Goal: Information Seeking & Learning: Compare options

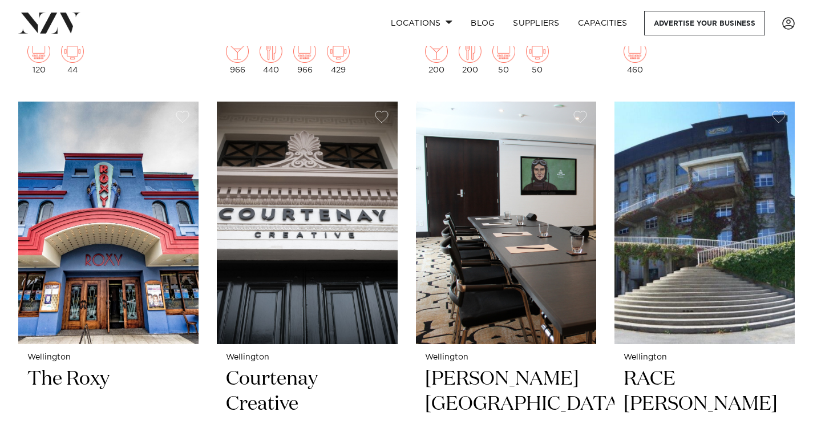
scroll to position [3318, 0]
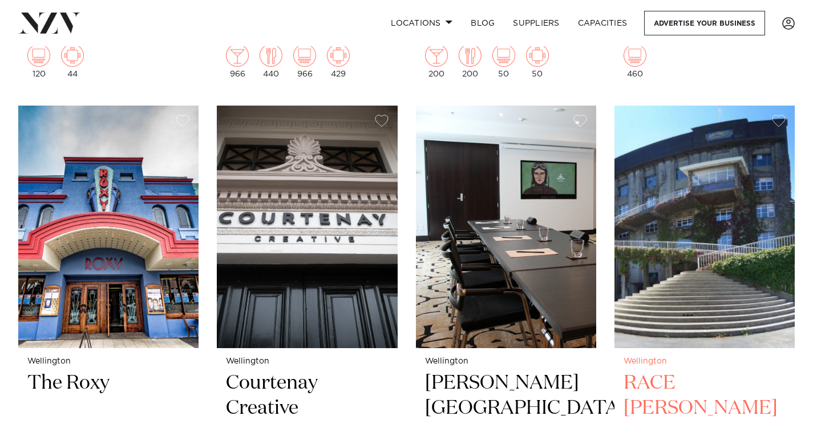
click at [696, 284] on img at bounding box center [705, 227] width 180 height 242
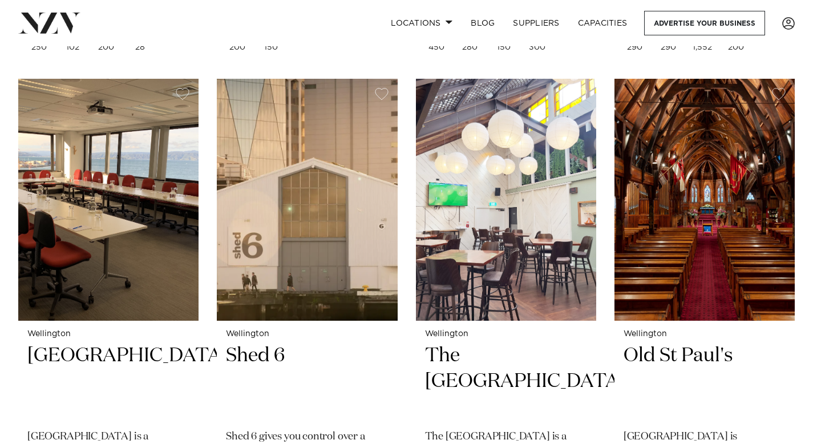
scroll to position [2857, 0]
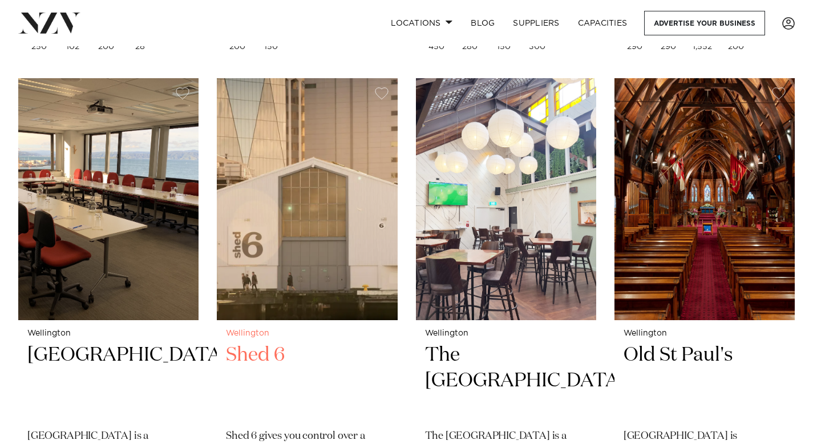
click at [276, 355] on h2 "Shed 6" at bounding box center [307, 380] width 162 height 77
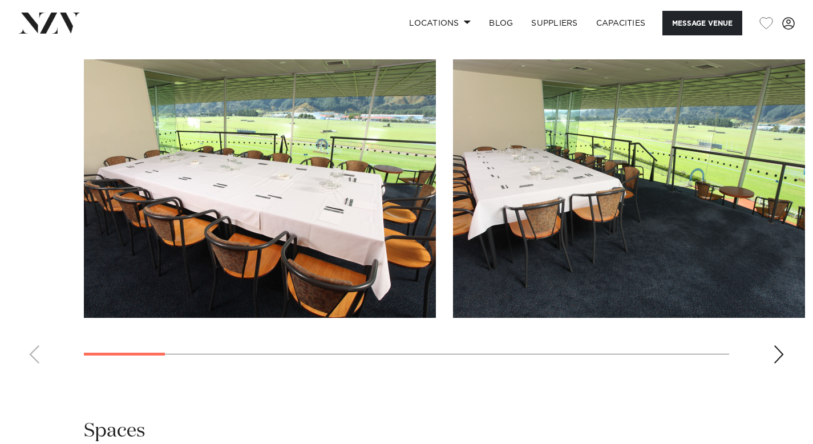
scroll to position [1130, 0]
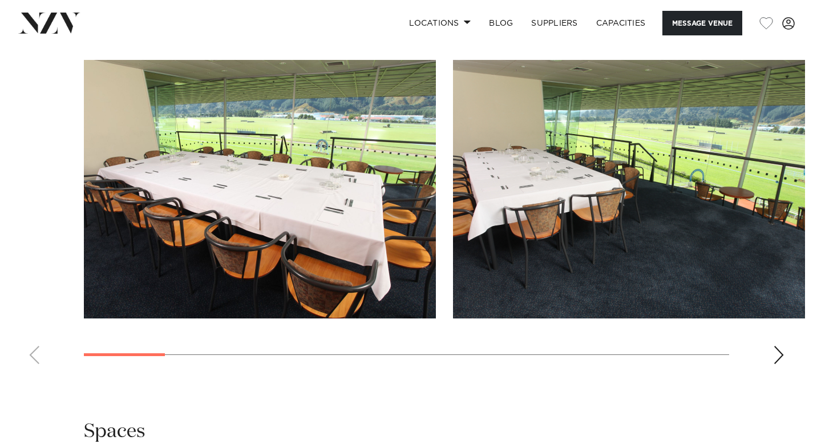
click at [779, 346] on div "Next slide" at bounding box center [778, 355] width 11 height 18
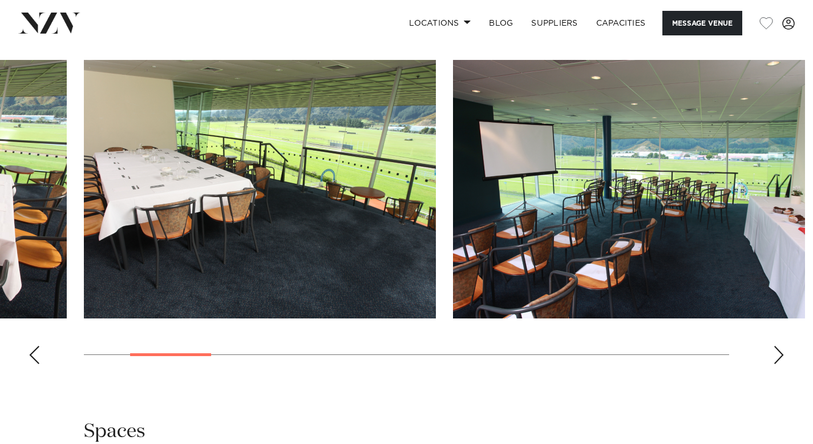
click at [779, 346] on div "Next slide" at bounding box center [778, 355] width 11 height 18
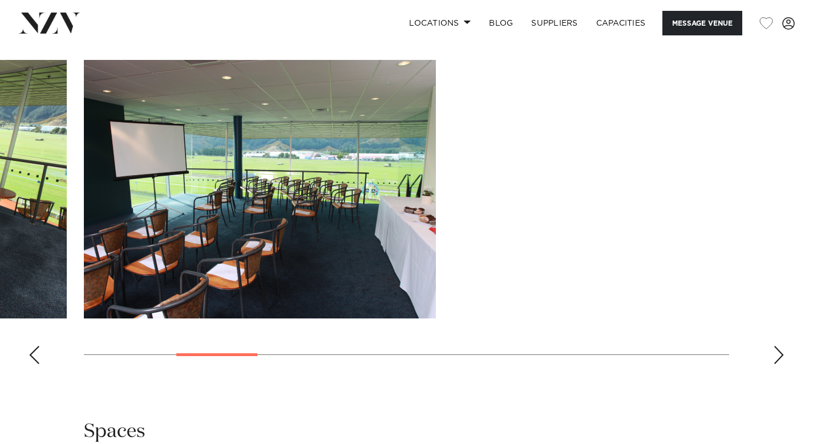
click at [779, 346] on div "Next slide" at bounding box center [778, 355] width 11 height 18
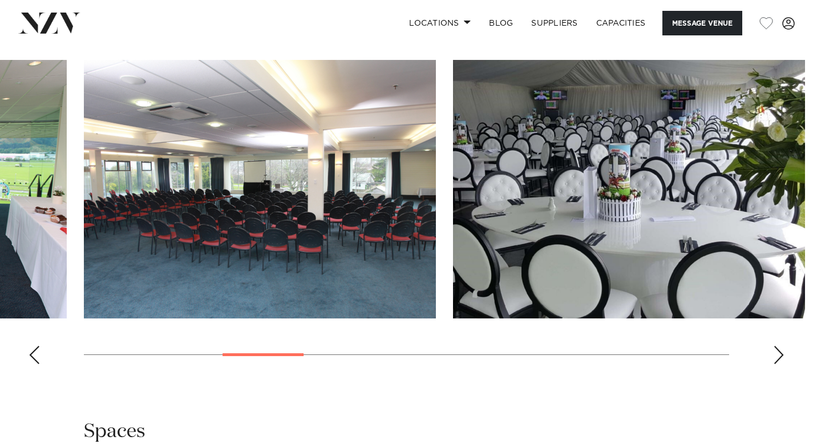
click at [779, 346] on div "Next slide" at bounding box center [778, 355] width 11 height 18
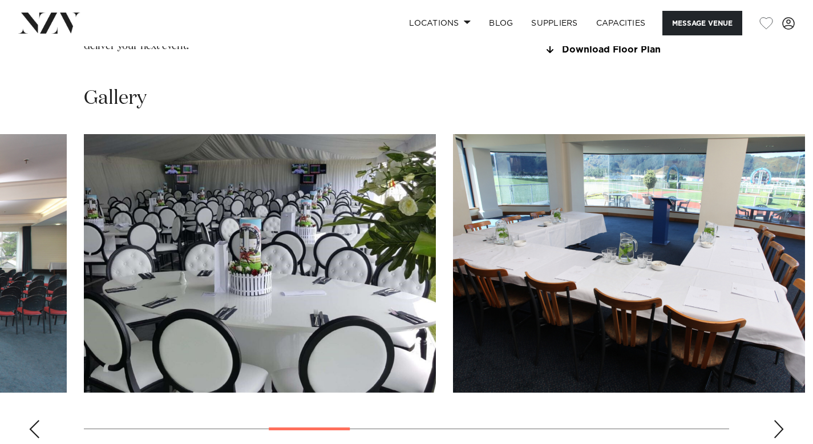
scroll to position [1055, 0]
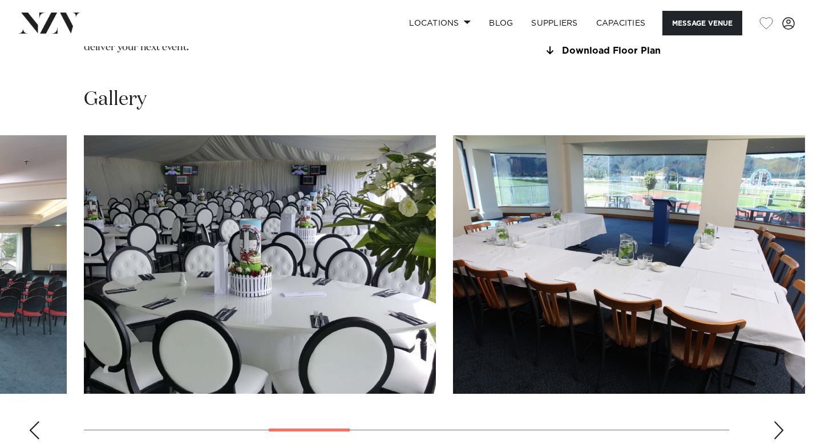
click at [308, 157] on img "5 / 14" at bounding box center [260, 264] width 352 height 258
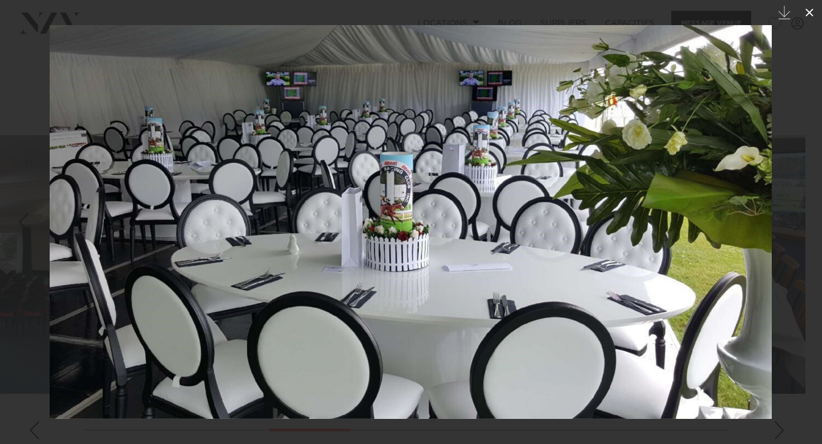
click at [807, 10] on icon at bounding box center [809, 13] width 8 height 8
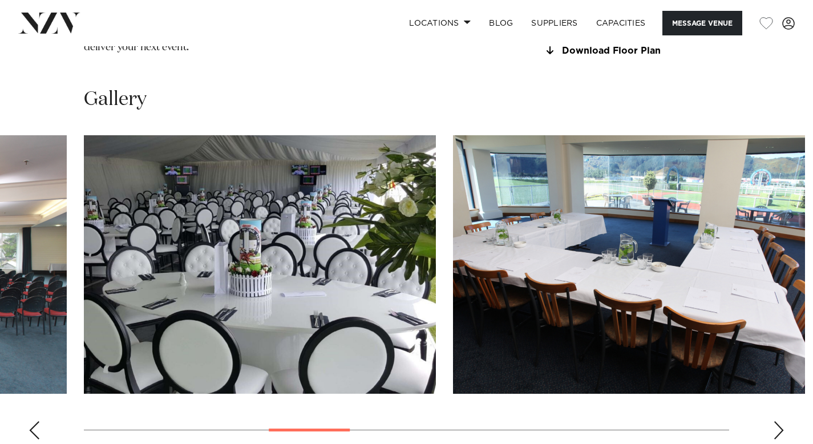
click at [776, 421] on div "Next slide" at bounding box center [778, 430] width 11 height 18
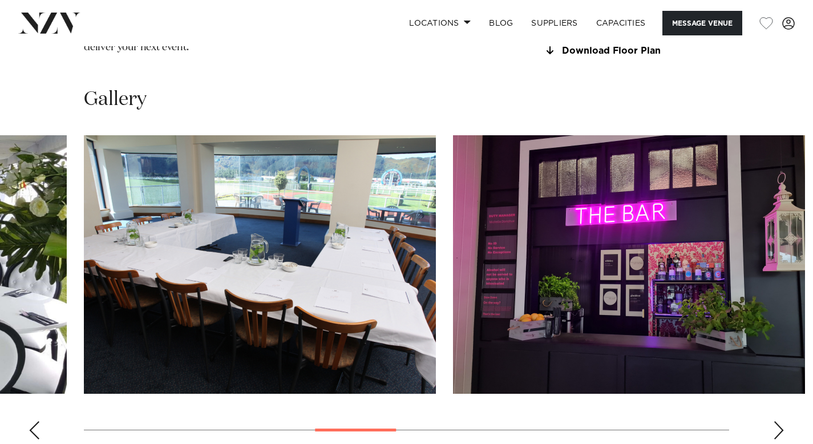
click at [776, 421] on div "Next slide" at bounding box center [778, 430] width 11 height 18
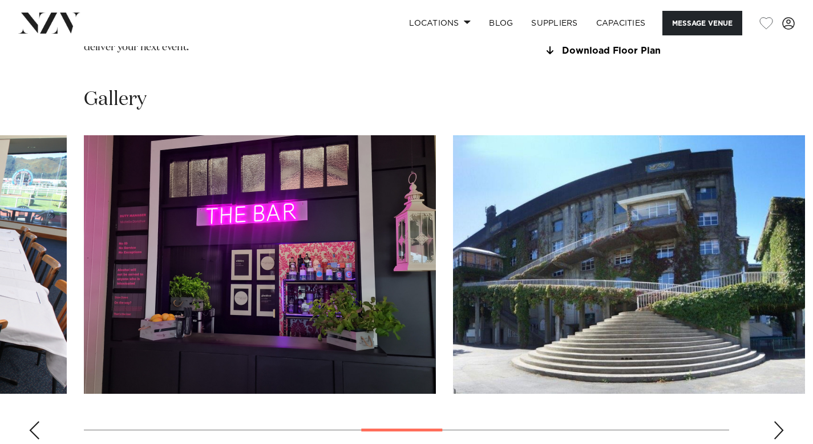
click at [776, 421] on div "Next slide" at bounding box center [778, 430] width 11 height 18
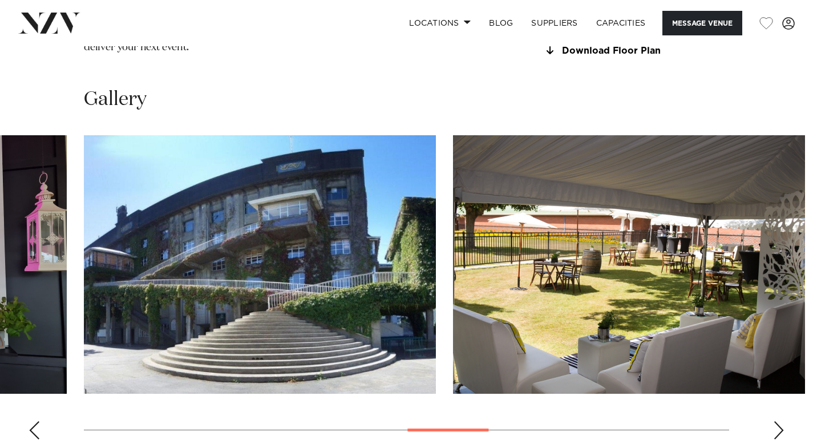
click at [776, 421] on div "Next slide" at bounding box center [778, 430] width 11 height 18
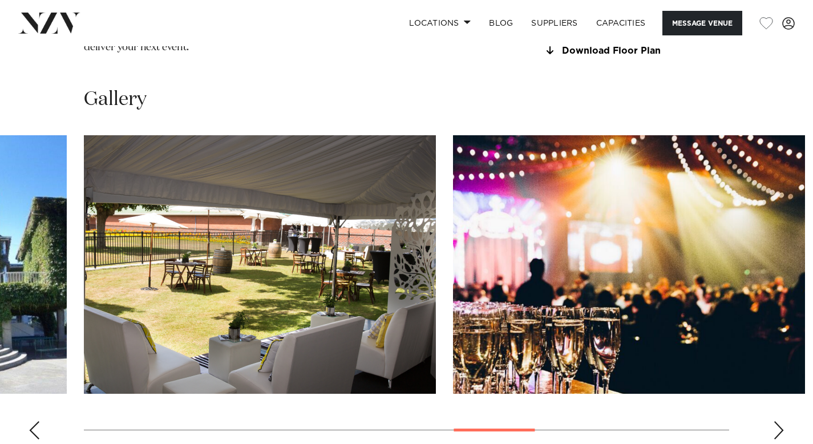
click at [776, 421] on div "Next slide" at bounding box center [778, 430] width 11 height 18
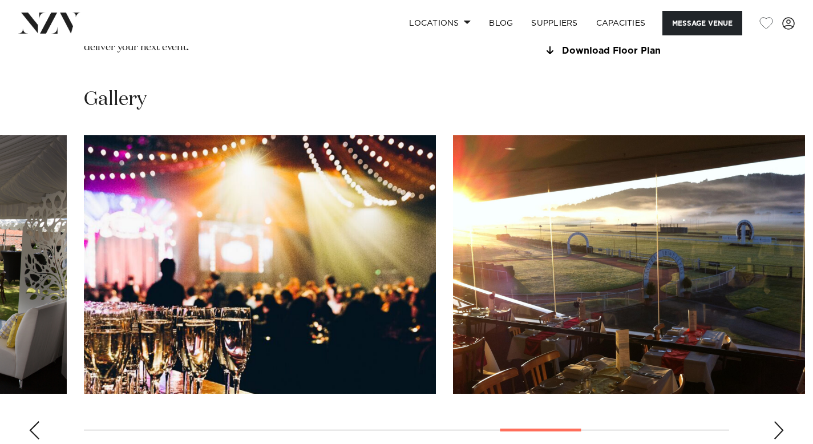
click at [776, 421] on div "Next slide" at bounding box center [778, 430] width 11 height 18
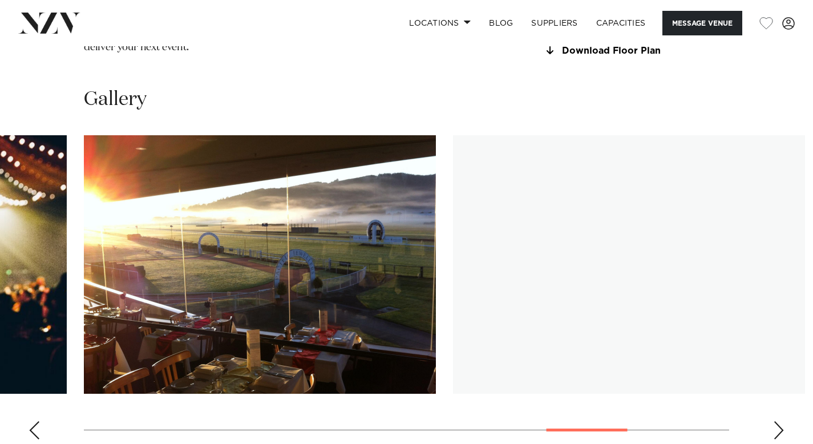
click at [776, 421] on div "Next slide" at bounding box center [778, 430] width 11 height 18
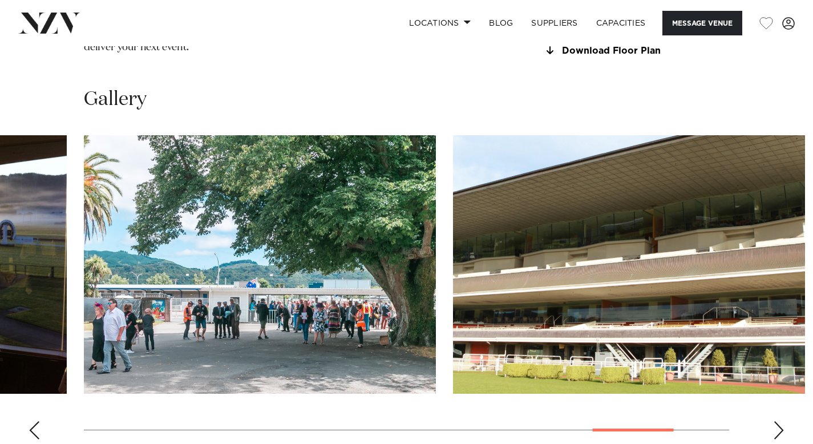
click at [776, 421] on div "Next slide" at bounding box center [778, 430] width 11 height 18
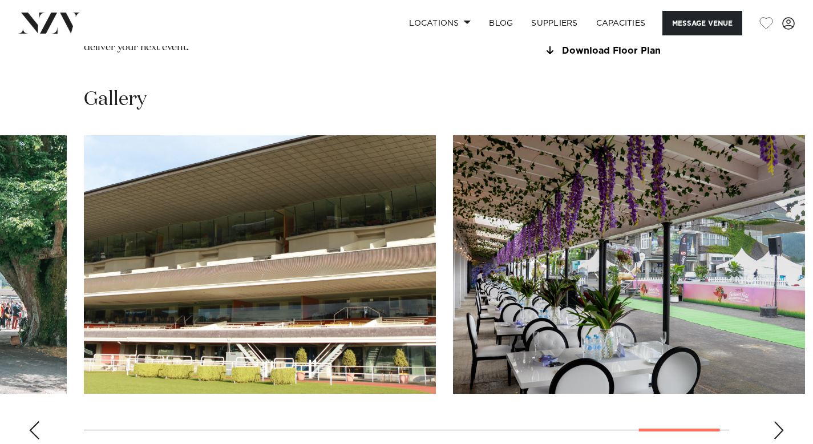
click at [776, 421] on div "Next slide" at bounding box center [778, 430] width 11 height 18
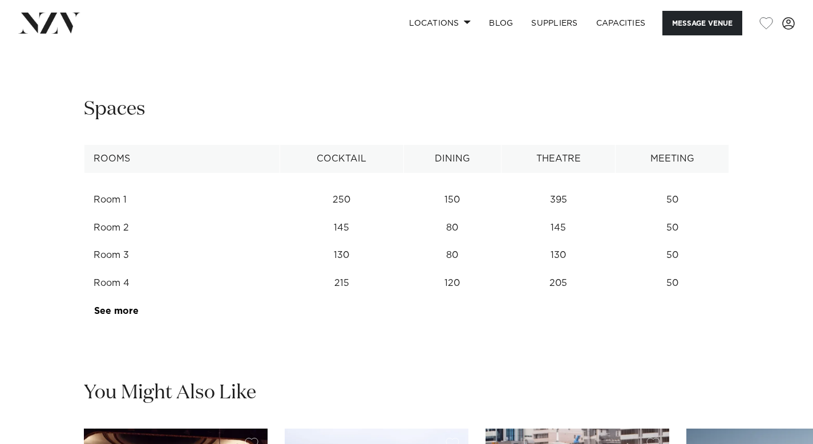
scroll to position [1525, 0]
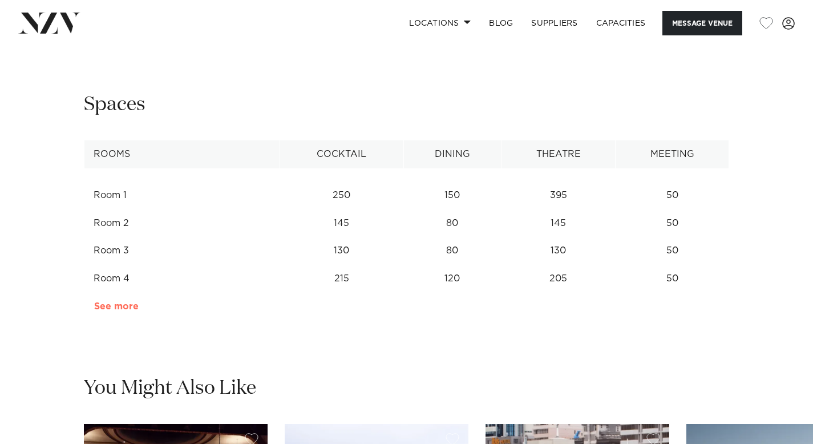
click at [123, 306] on link "See more" at bounding box center [138, 306] width 89 height 9
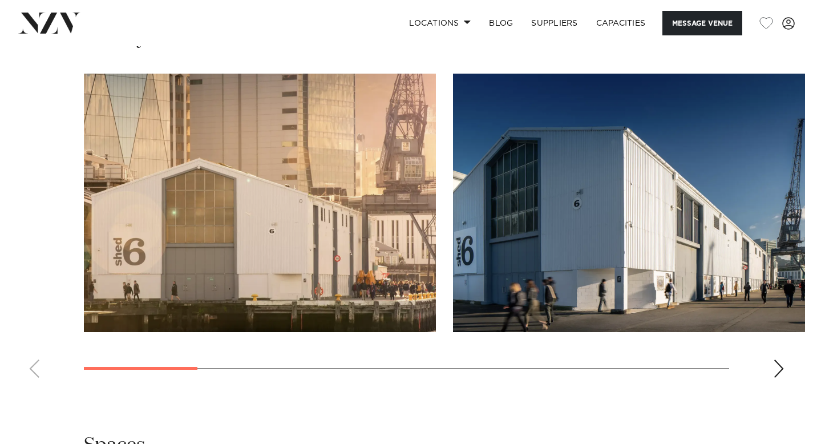
scroll to position [1165, 0]
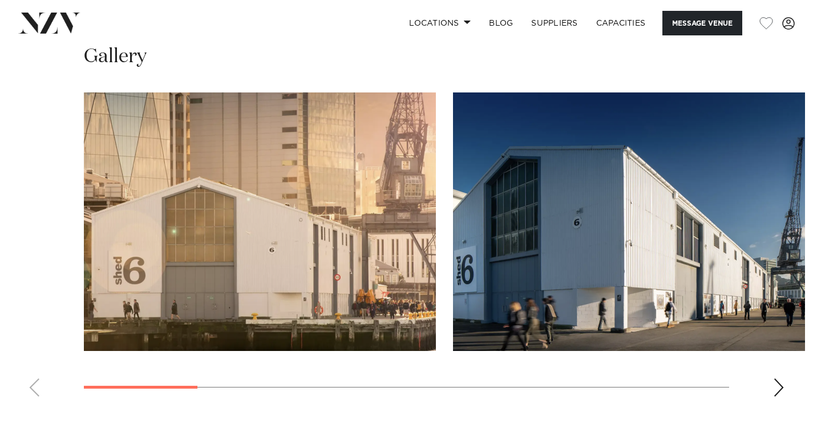
click at [779, 379] on div "Next slide" at bounding box center [778, 387] width 11 height 18
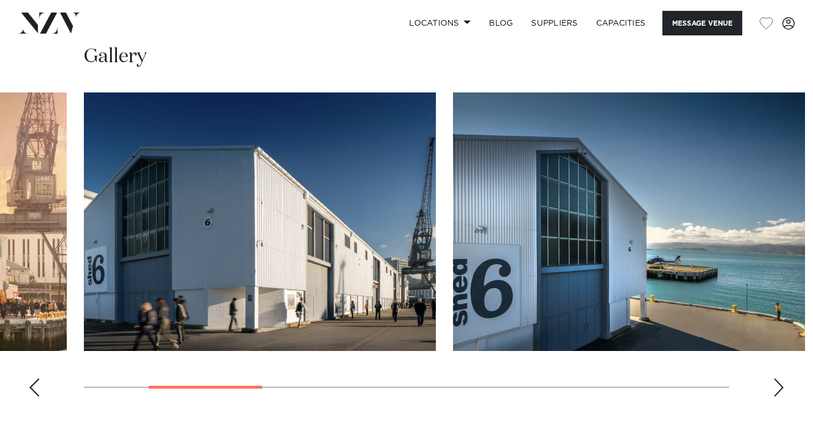
click at [779, 379] on div "Next slide" at bounding box center [778, 387] width 11 height 18
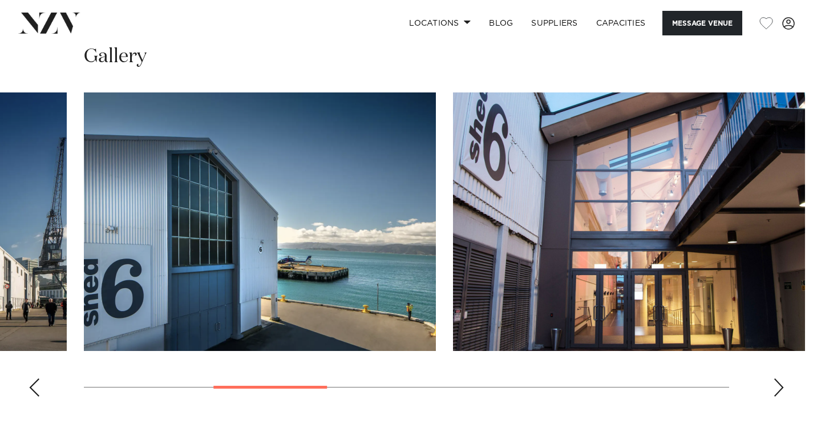
click at [779, 379] on div "Next slide" at bounding box center [778, 387] width 11 height 18
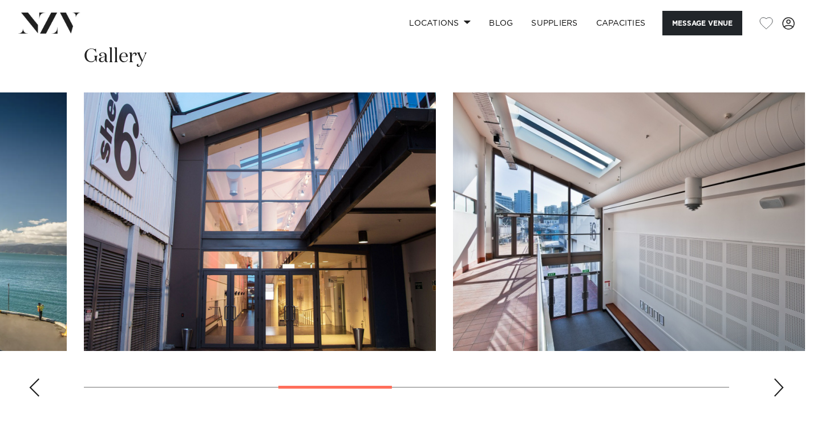
click at [779, 379] on div "Next slide" at bounding box center [778, 387] width 11 height 18
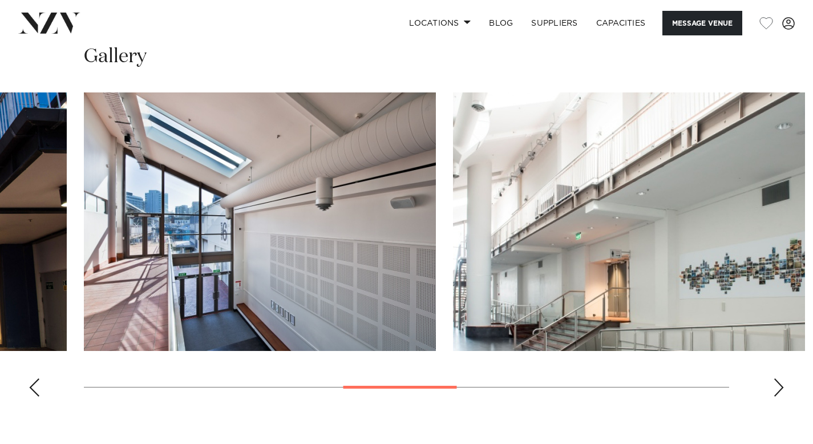
click at [779, 379] on div "Next slide" at bounding box center [778, 387] width 11 height 18
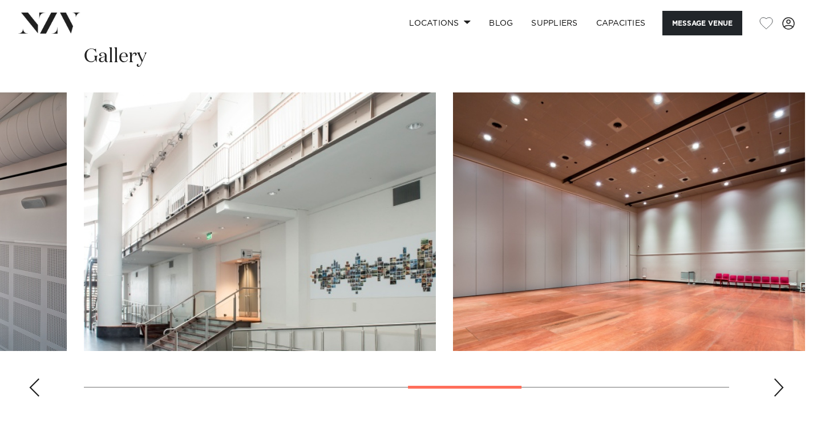
click at [779, 379] on div "Next slide" at bounding box center [778, 387] width 11 height 18
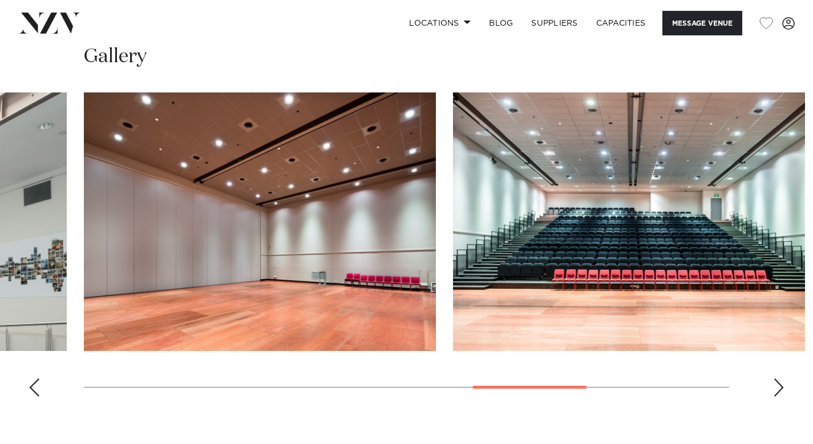
click at [779, 379] on div "Next slide" at bounding box center [778, 387] width 11 height 18
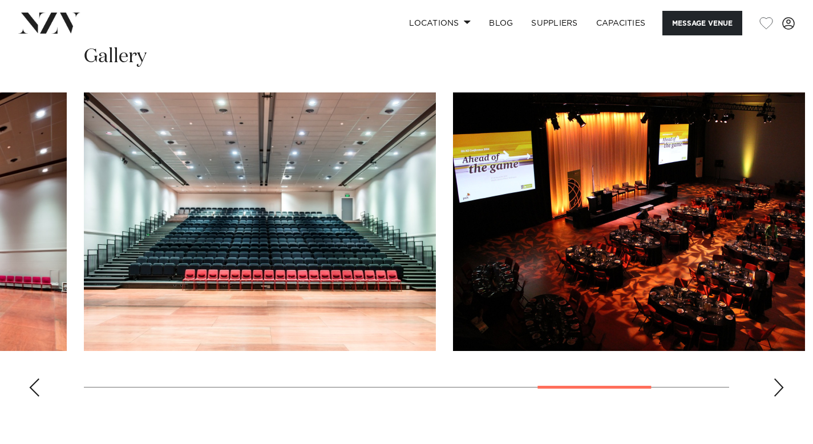
click at [779, 379] on div "Next slide" at bounding box center [778, 387] width 11 height 18
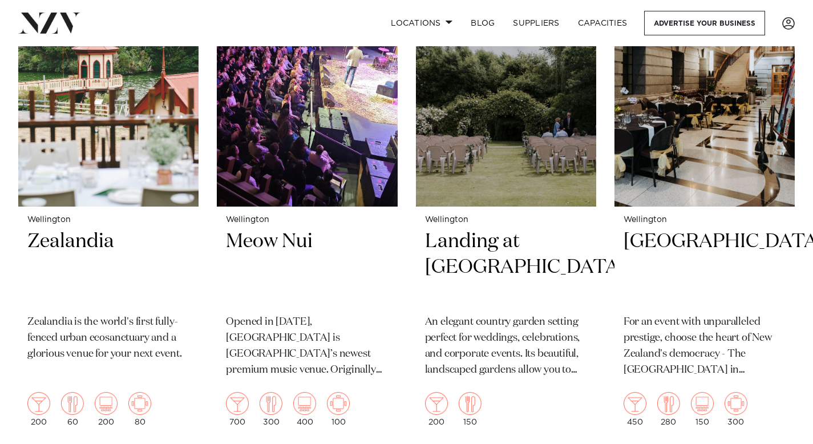
scroll to position [829, 0]
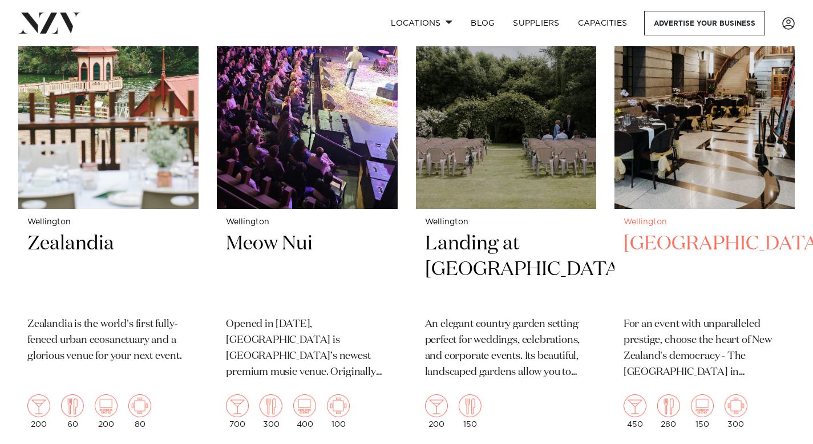
click at [650, 261] on h2 "Parliament Buildings" at bounding box center [705, 269] width 162 height 77
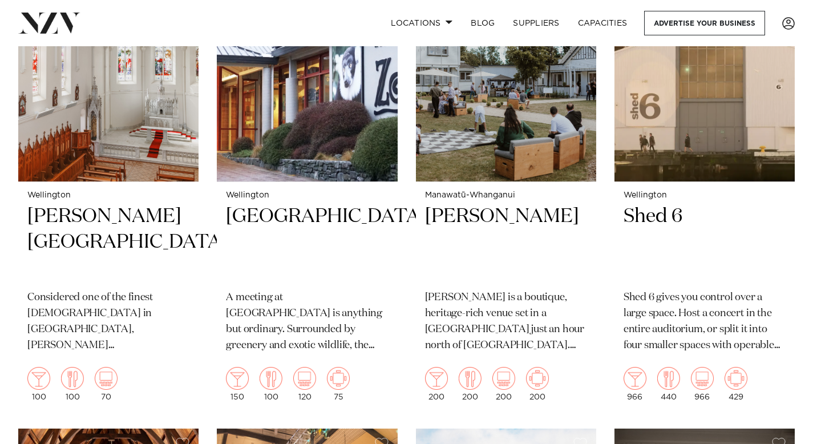
scroll to position [1334, 0]
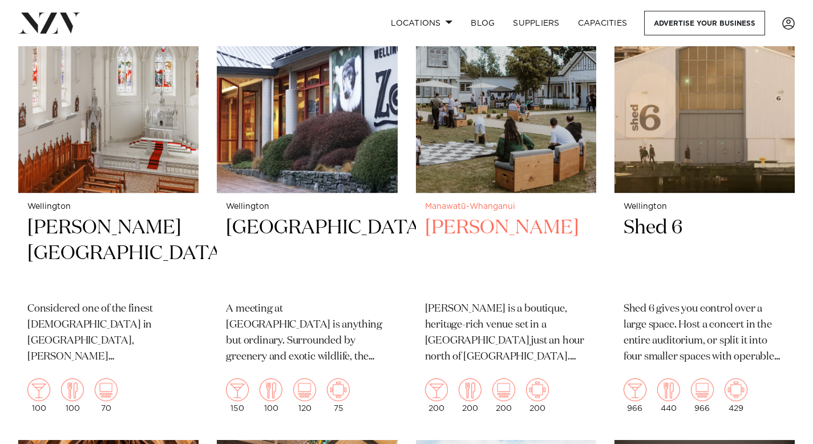
click at [478, 207] on small "Manawatū-Whanganui" at bounding box center [506, 207] width 162 height 9
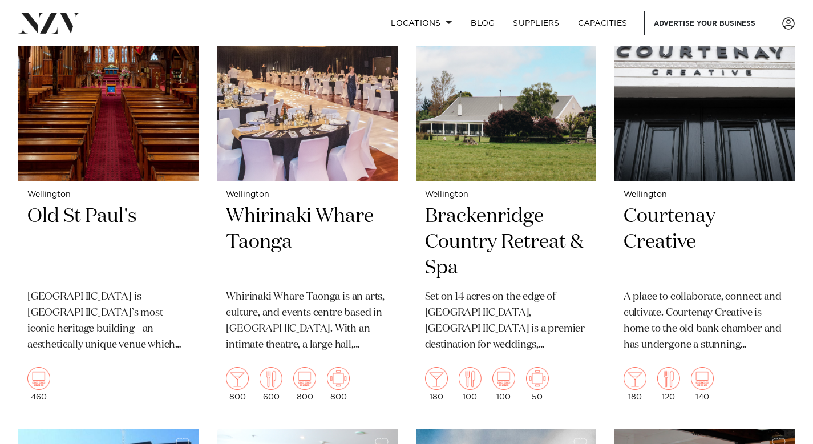
scroll to position [1842, 0]
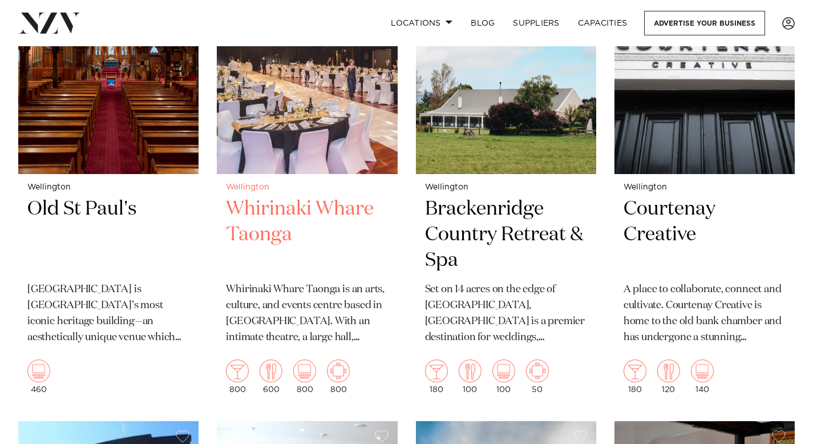
click at [289, 212] on h2 "Whirinaki Whare Taonga" at bounding box center [307, 234] width 162 height 77
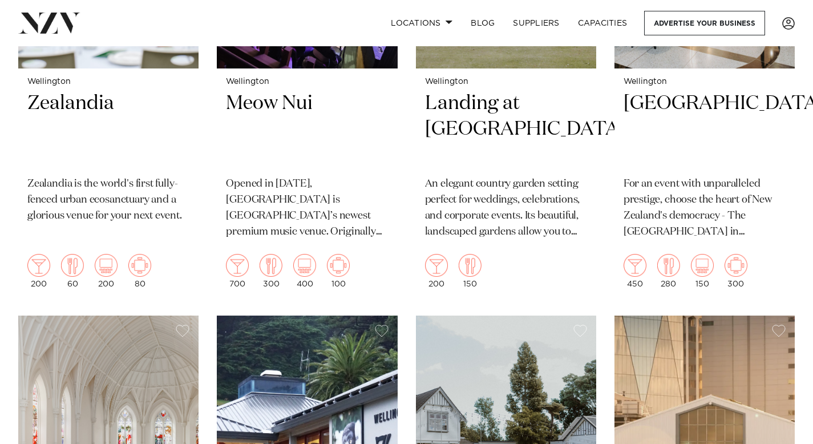
scroll to position [0, 0]
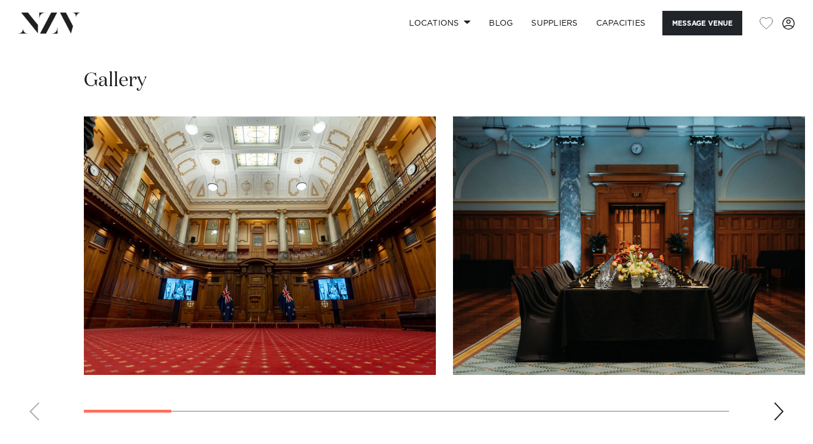
scroll to position [1180, 0]
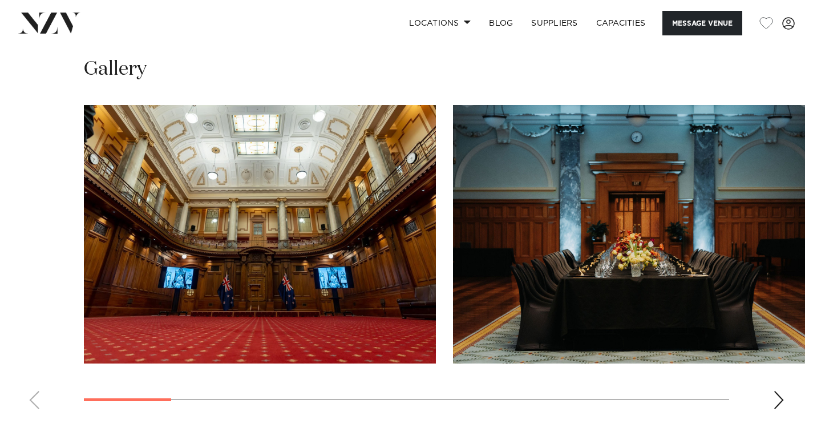
click at [774, 390] on swiper-container at bounding box center [406, 261] width 813 height 313
click at [777, 397] on div "Next slide" at bounding box center [778, 400] width 11 height 18
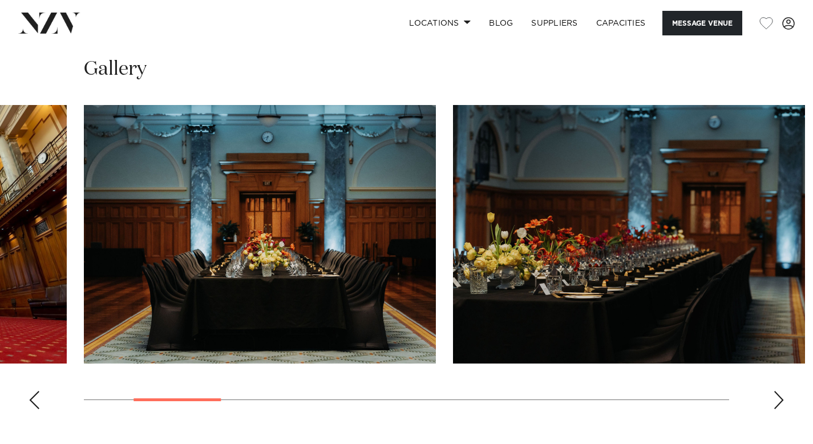
click at [777, 397] on div "Next slide" at bounding box center [778, 400] width 11 height 18
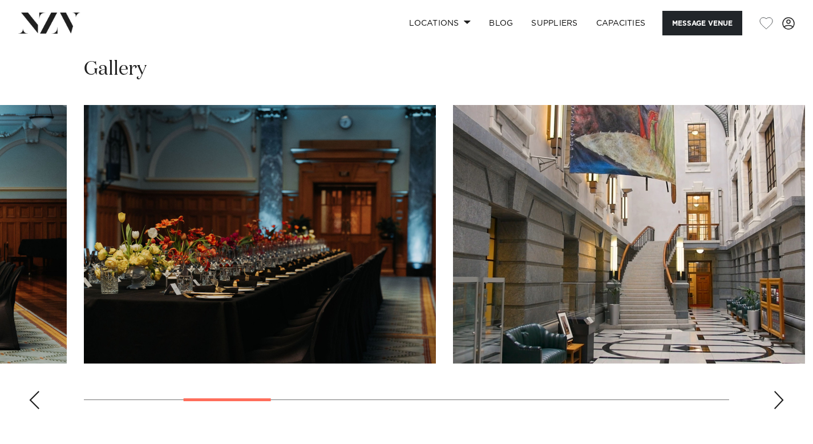
click at [777, 397] on div "Next slide" at bounding box center [778, 400] width 11 height 18
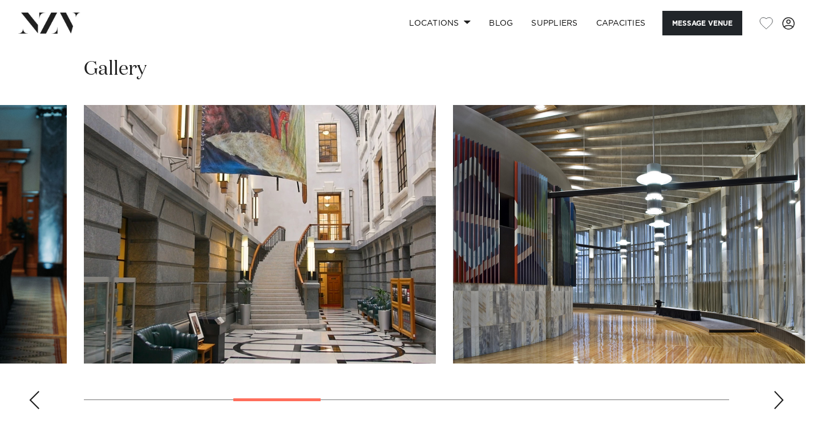
click at [777, 397] on div "Next slide" at bounding box center [778, 400] width 11 height 18
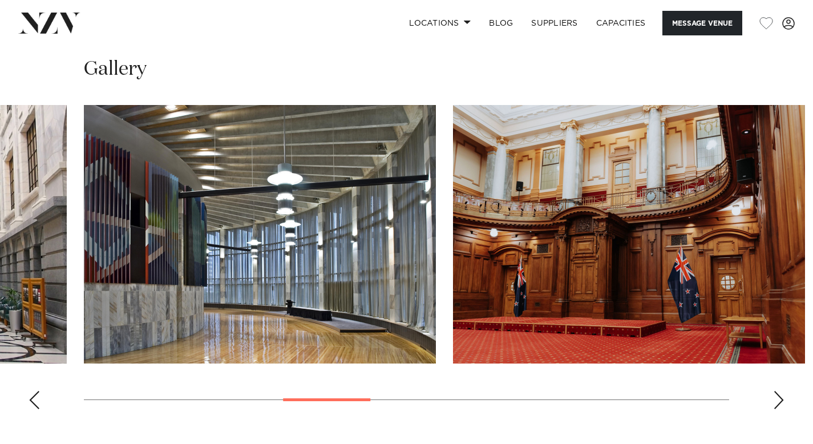
click at [777, 397] on div "Next slide" at bounding box center [778, 400] width 11 height 18
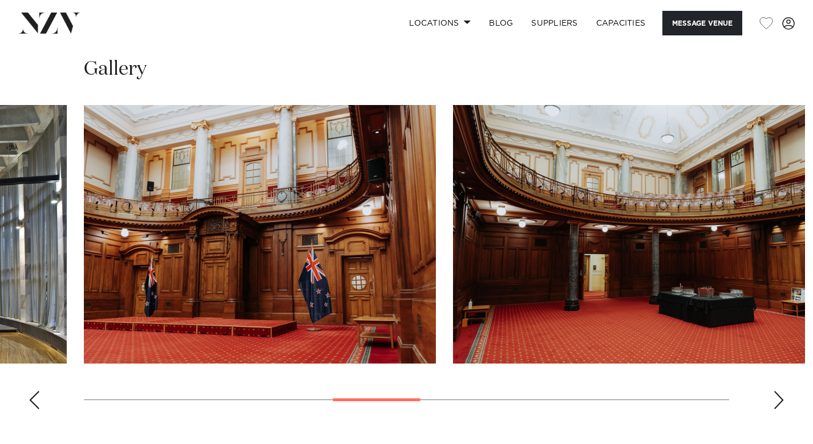
click at [777, 397] on div "Next slide" at bounding box center [778, 400] width 11 height 18
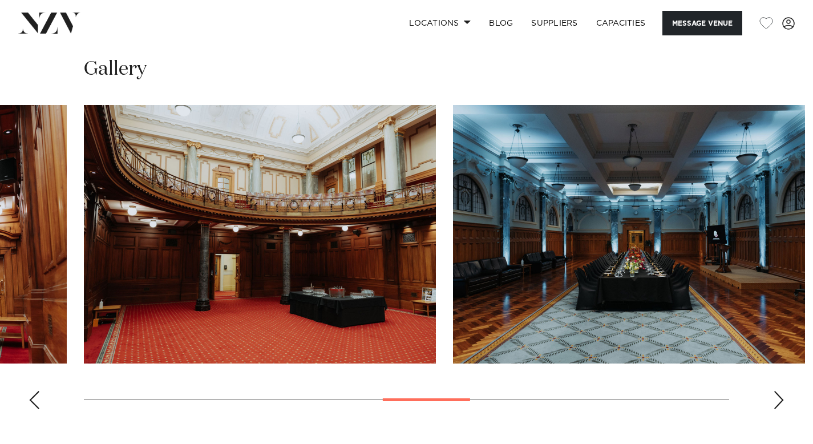
click at [777, 397] on div "Next slide" at bounding box center [778, 400] width 11 height 18
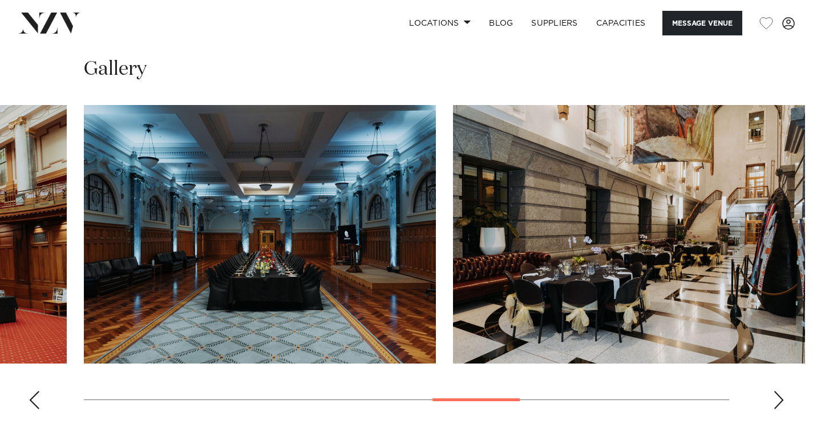
click at [777, 397] on div "Next slide" at bounding box center [778, 400] width 11 height 18
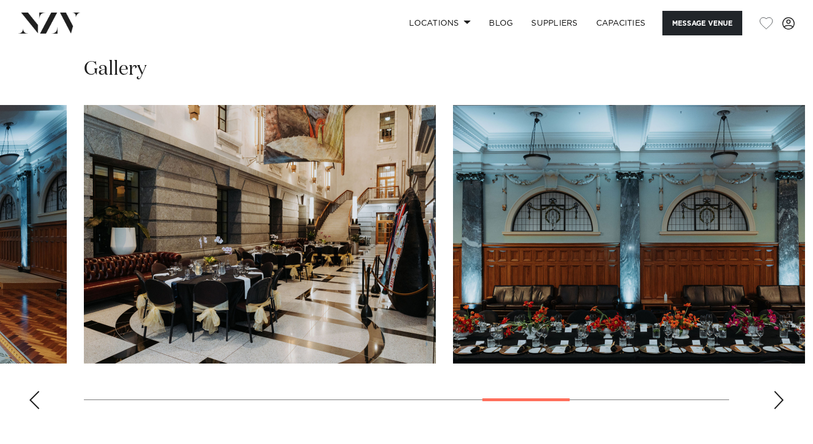
click at [777, 397] on div "Next slide" at bounding box center [778, 400] width 11 height 18
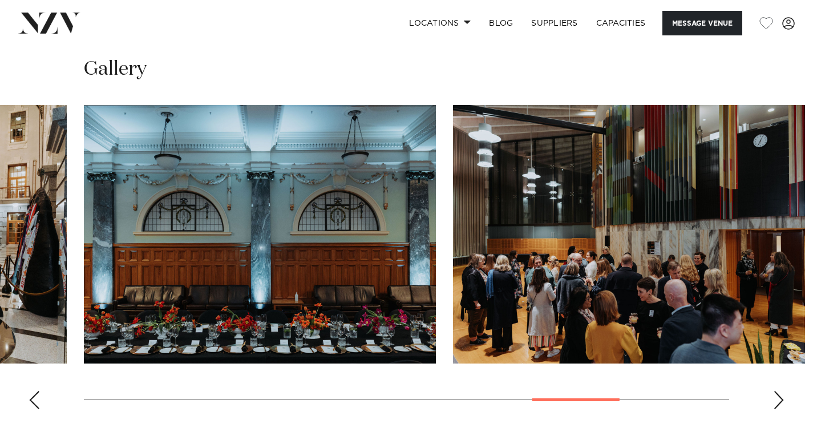
click at [777, 397] on div "Next slide" at bounding box center [778, 400] width 11 height 18
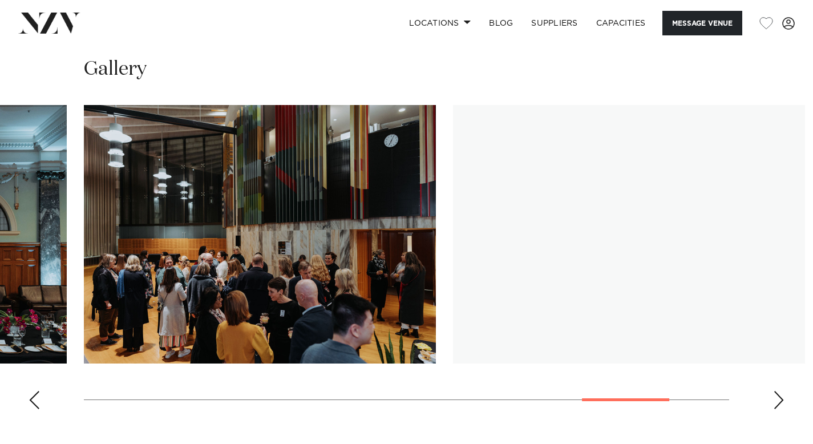
click at [777, 397] on div "Next slide" at bounding box center [778, 400] width 11 height 18
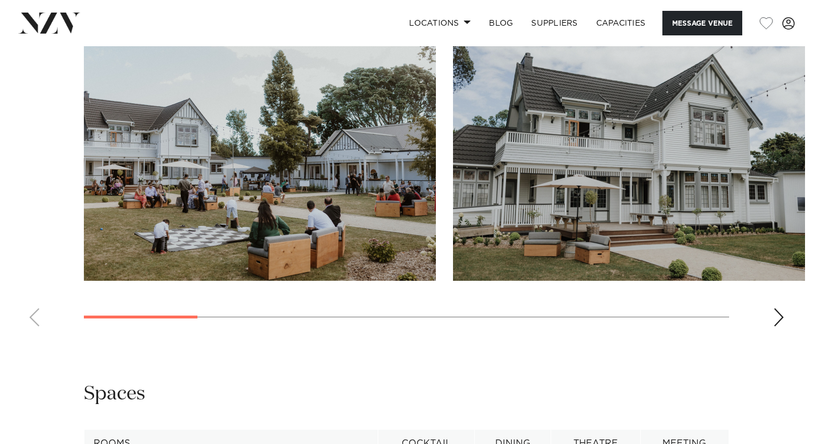
scroll to position [1461, 0]
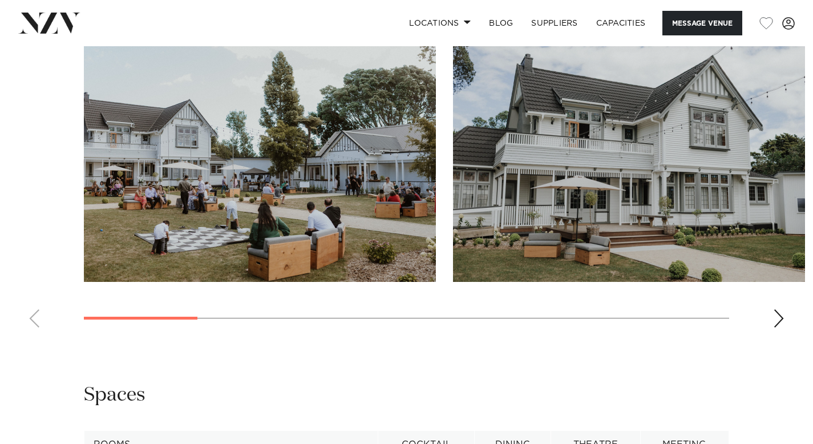
click at [782, 309] on div "Next slide" at bounding box center [778, 318] width 11 height 18
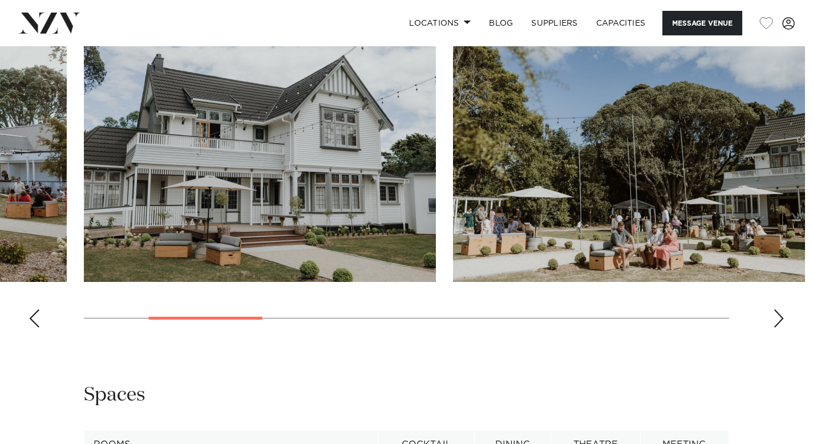
click at [782, 309] on div "Next slide" at bounding box center [778, 318] width 11 height 18
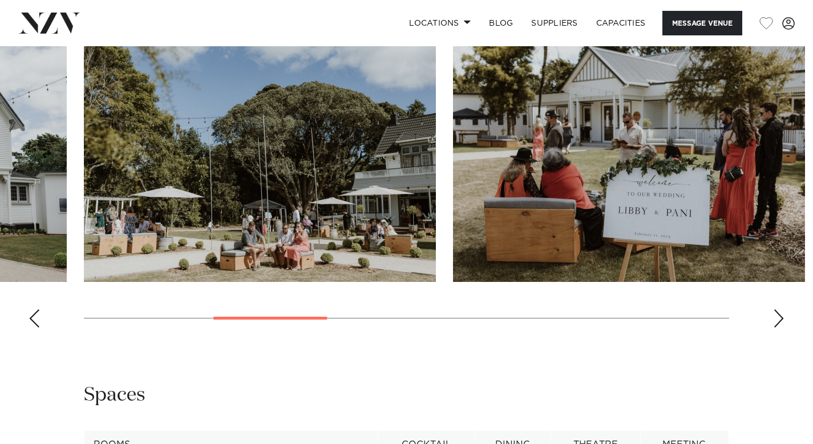
click at [782, 309] on div "Next slide" at bounding box center [778, 318] width 11 height 18
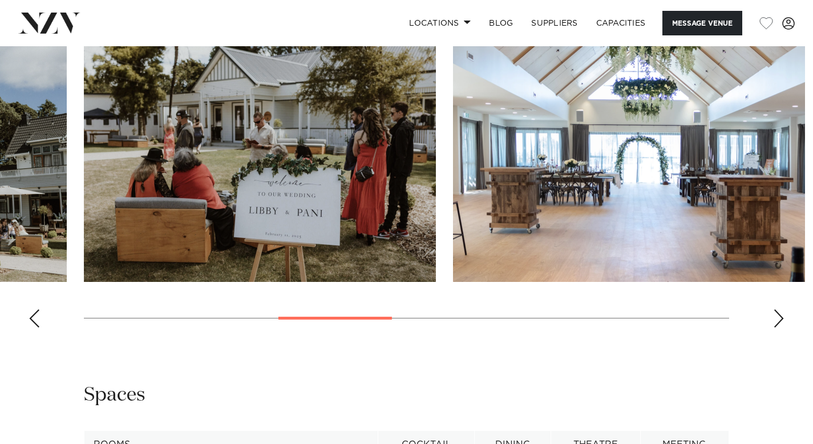
click at [782, 309] on div "Next slide" at bounding box center [778, 318] width 11 height 18
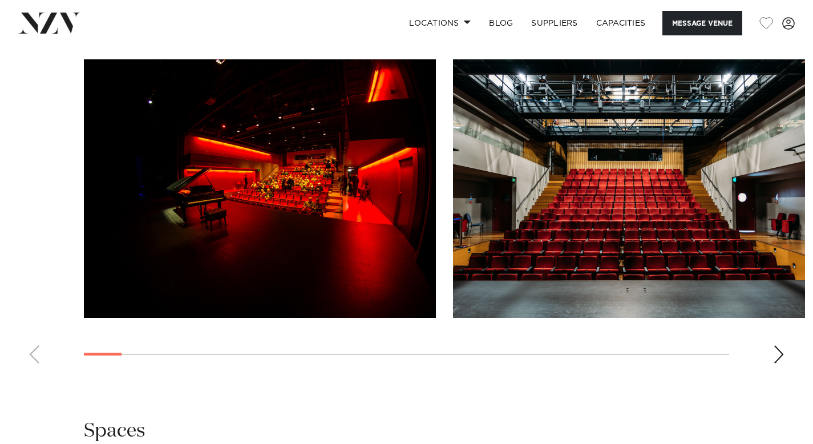
scroll to position [1176, 0]
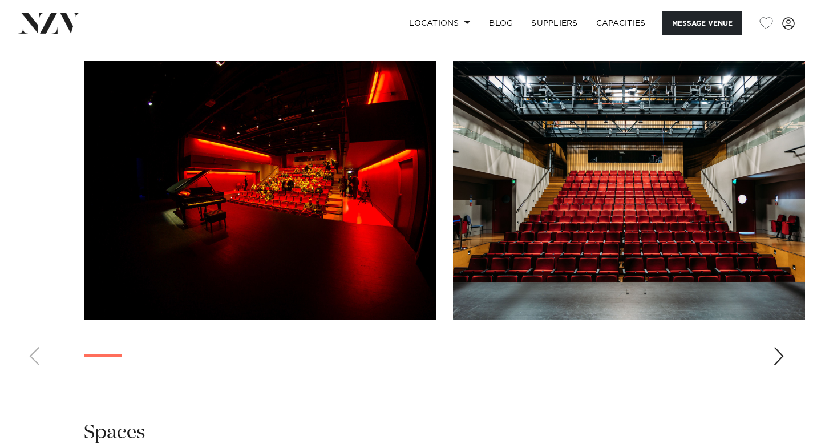
click at [774, 352] on div "Next slide" at bounding box center [778, 356] width 11 height 18
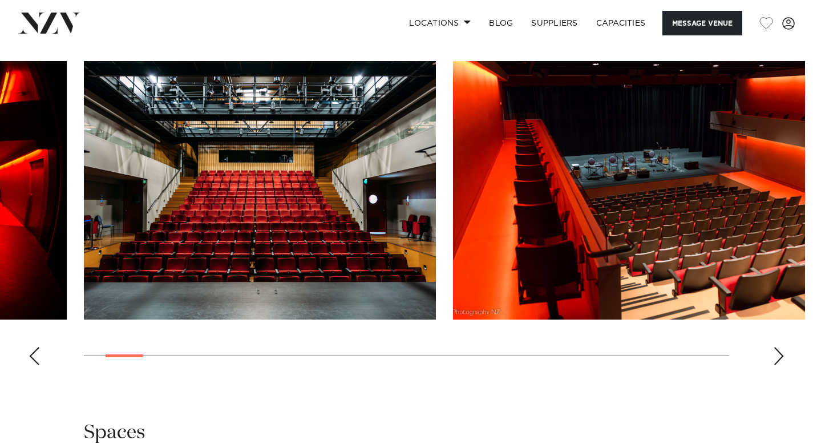
click at [773, 352] on div "Next slide" at bounding box center [778, 356] width 11 height 18
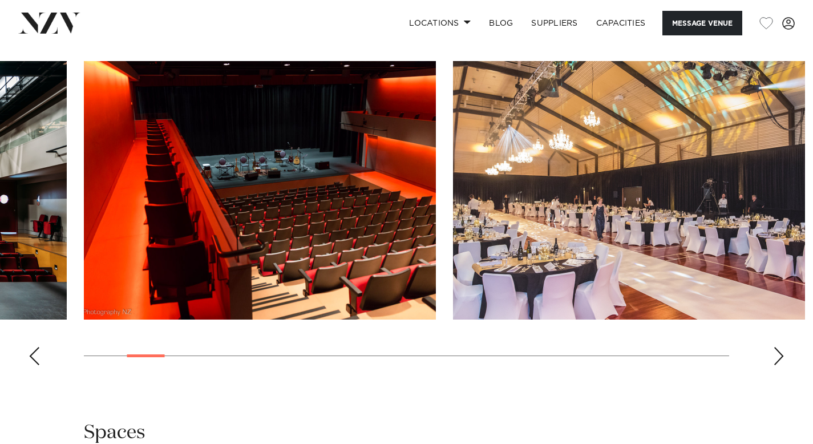
click at [773, 352] on div "Next slide" at bounding box center [778, 356] width 11 height 18
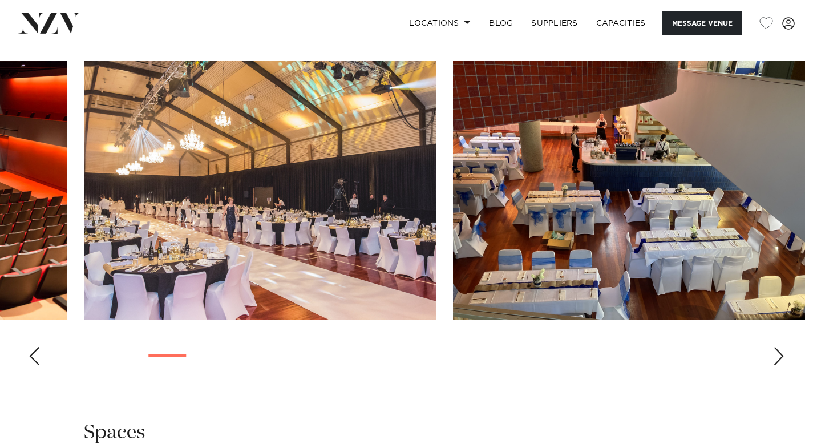
click at [773, 352] on div "Next slide" at bounding box center [778, 356] width 11 height 18
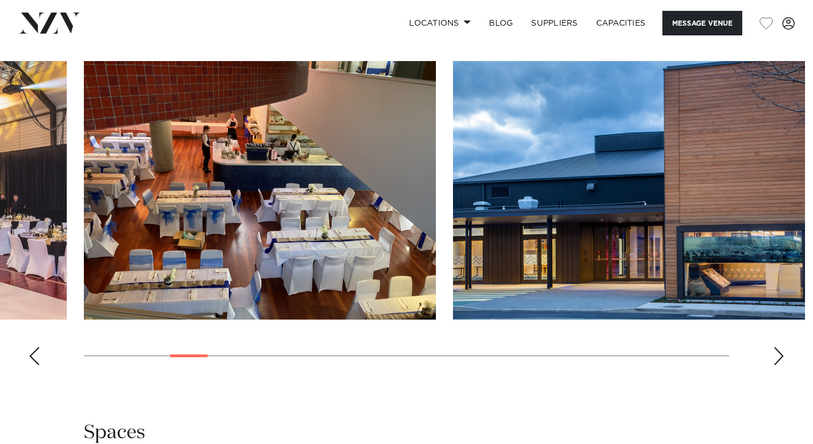
click at [773, 352] on div "Next slide" at bounding box center [778, 356] width 11 height 18
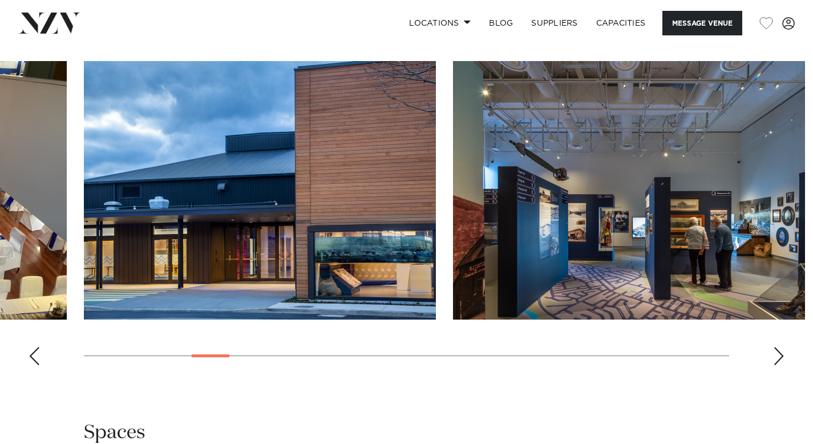
click at [773, 352] on div "Next slide" at bounding box center [778, 356] width 11 height 18
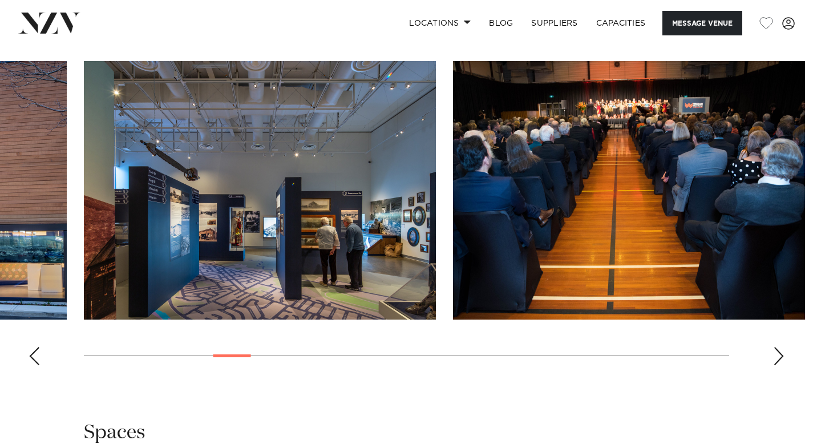
click at [773, 352] on div "Next slide" at bounding box center [778, 356] width 11 height 18
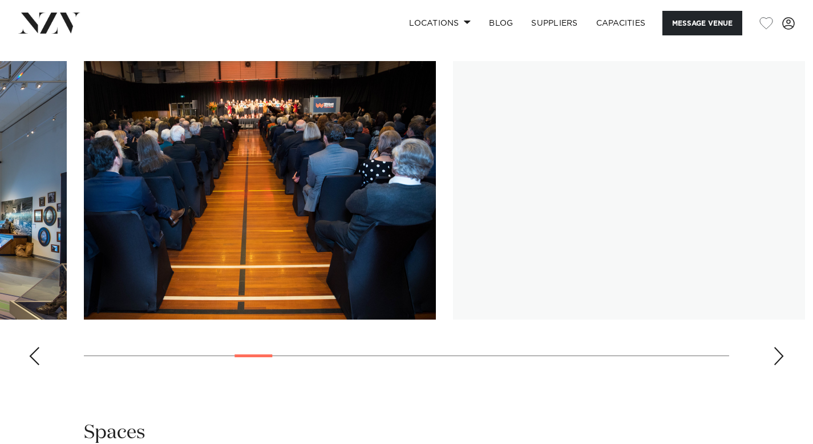
click at [773, 352] on div "Next slide" at bounding box center [778, 356] width 11 height 18
